Goal: Task Accomplishment & Management: Use online tool/utility

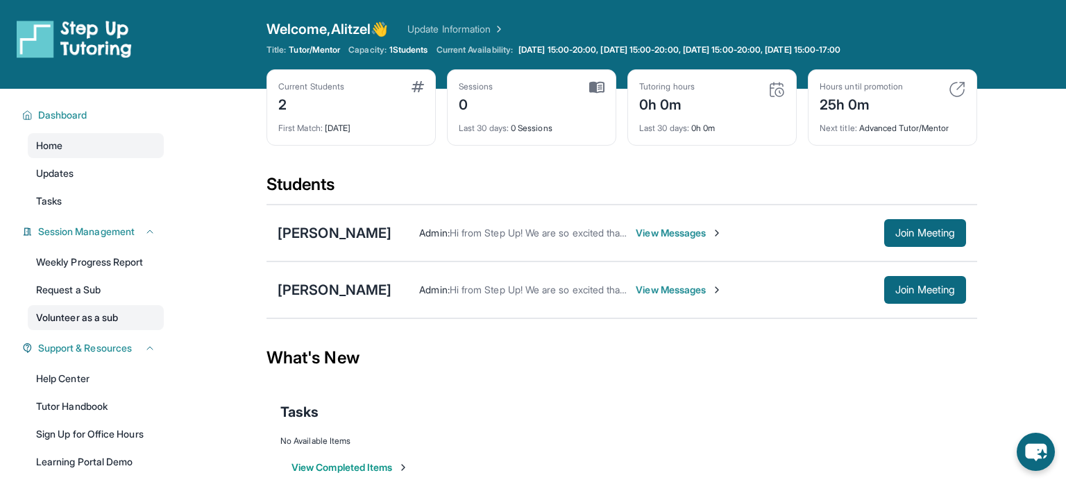
click at [117, 319] on link "Volunteer as a sub" at bounding box center [96, 317] width 136 height 25
click at [888, 289] on button "Join Meeting" at bounding box center [925, 290] width 82 height 28
click at [852, 90] on div "Hours until promotion" at bounding box center [861, 86] width 83 height 11
click at [659, 71] on div "Tutoring hours 0h 0m Last 30 days : 0h 0m" at bounding box center [712, 107] width 169 height 76
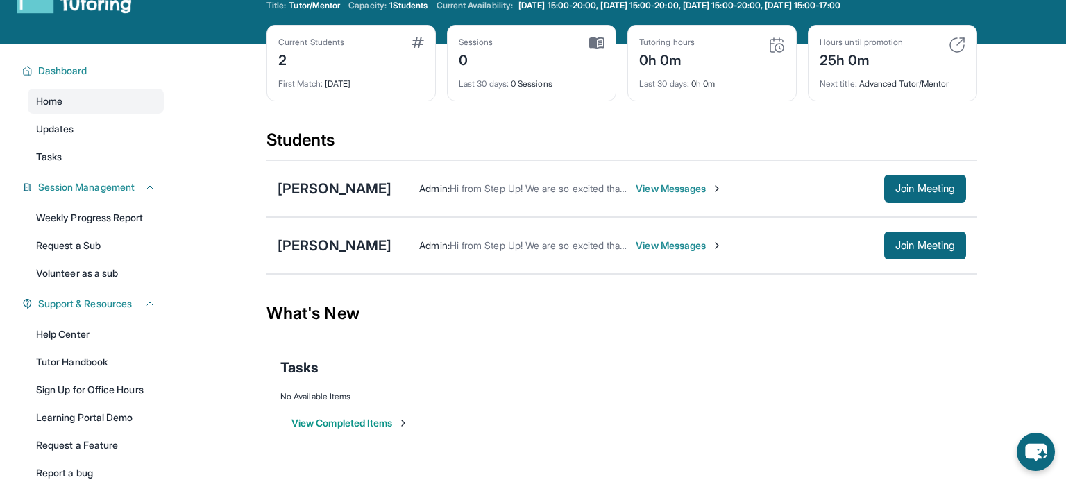
scroll to position [117, 0]
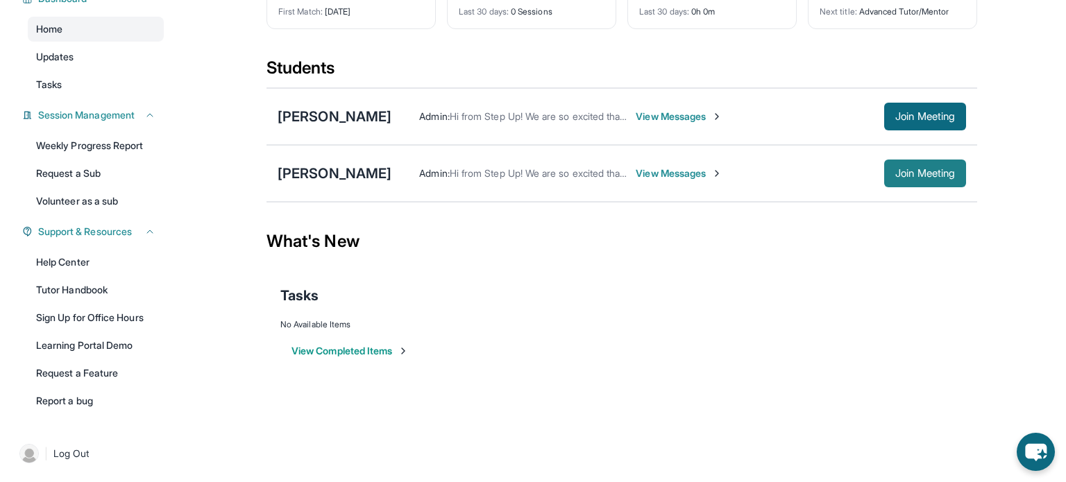
click at [893, 164] on button "Join Meeting" at bounding box center [925, 174] width 82 height 28
click at [392, 167] on div "[PERSON_NAME]" at bounding box center [335, 173] width 114 height 19
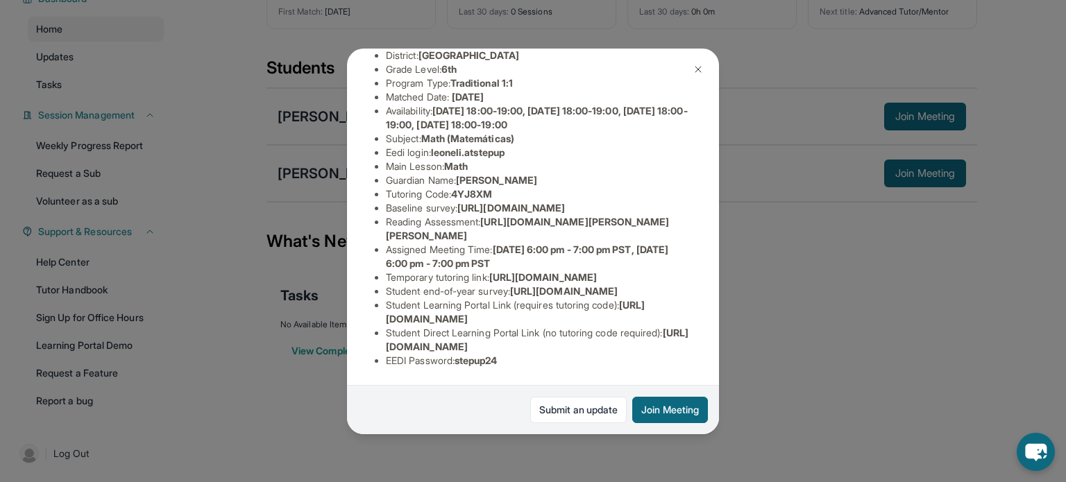
scroll to position [280, 0]
